Goal: Check status: Check status

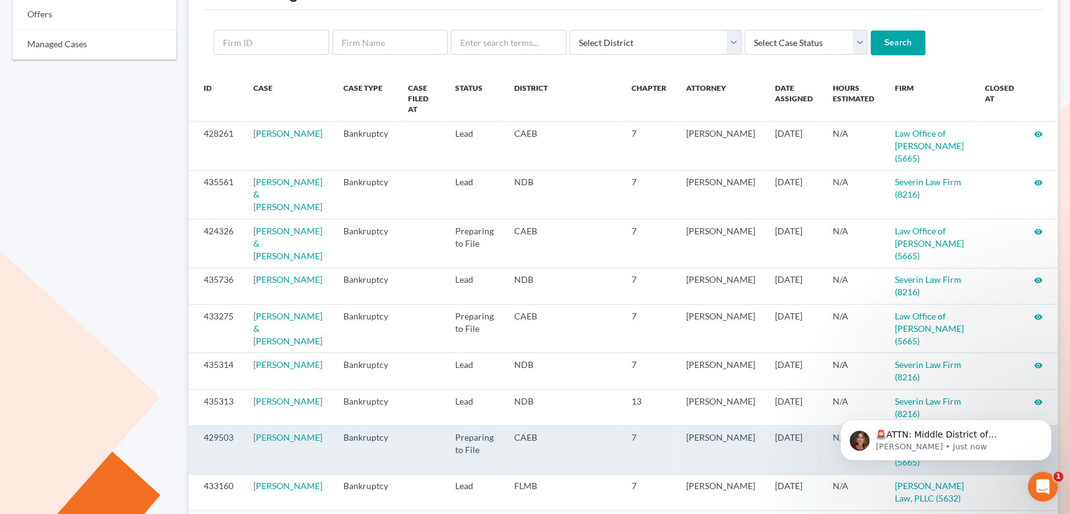
scroll to position [112, 0]
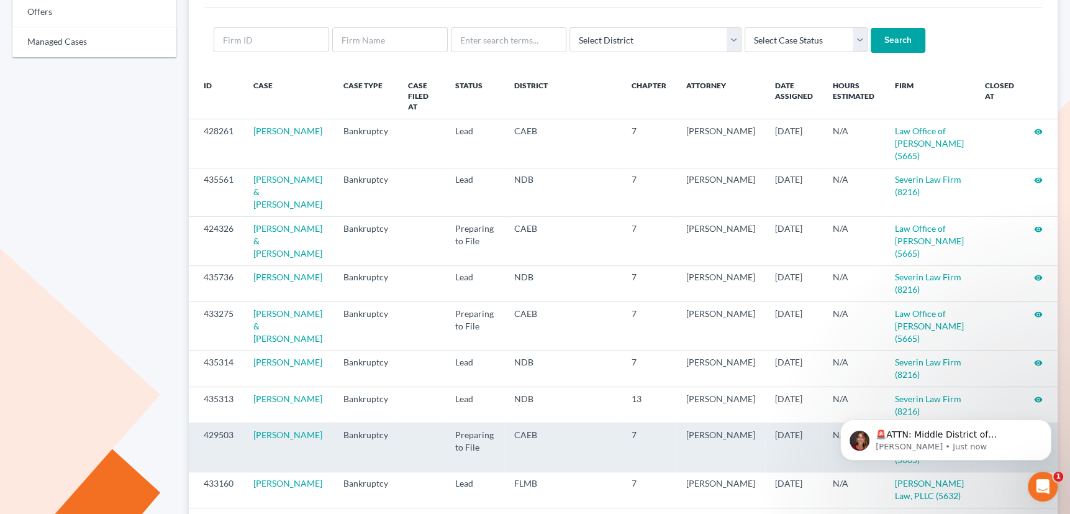
click at [1037, 431] on icon "visibility" at bounding box center [1038, 435] width 9 height 9
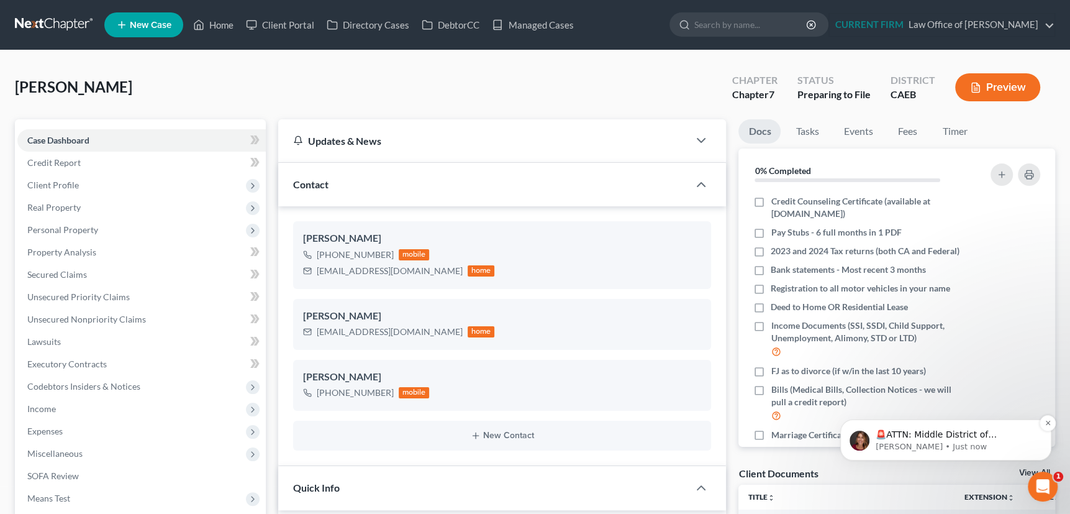
click at [975, 436] on p "🚨ATTN: Middle District of [US_STATE] The court has added a new Credit Counselin…" at bounding box center [956, 435] width 160 height 12
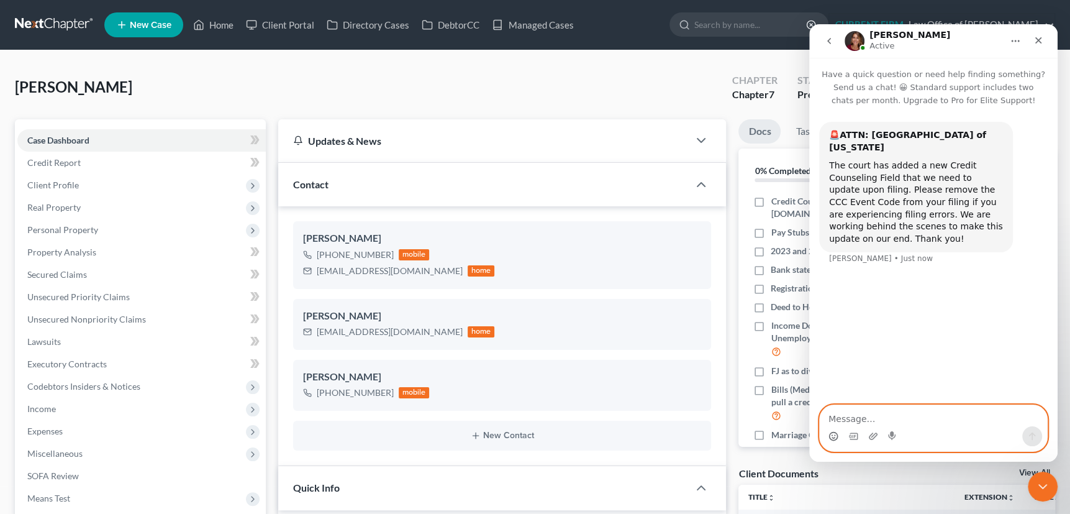
click at [830, 435] on icon "Emoji picker" at bounding box center [834, 436] width 10 height 10
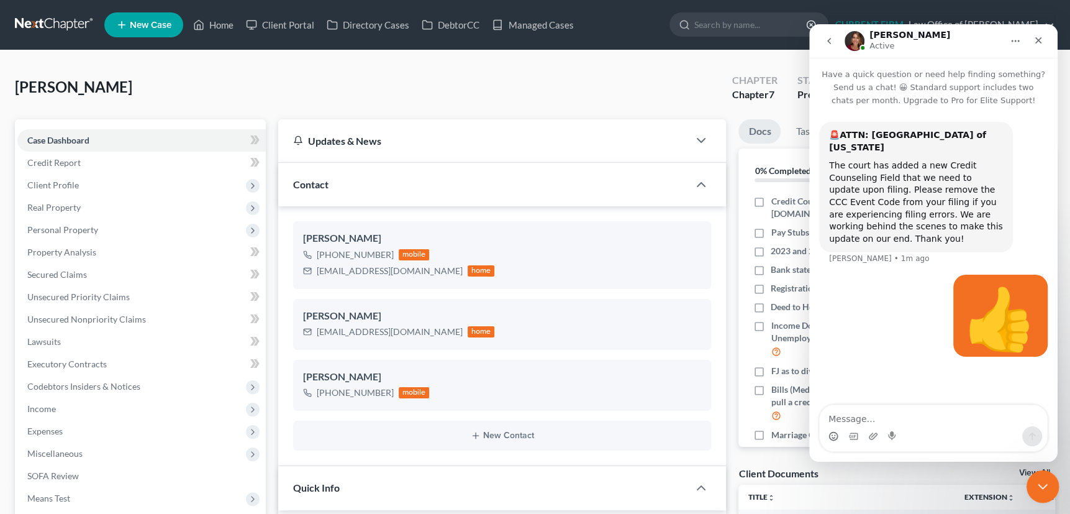
click at [1035, 481] on icon "Close Intercom Messenger" at bounding box center [1041, 484] width 15 height 15
